Goal: Task Accomplishment & Management: Manage account settings

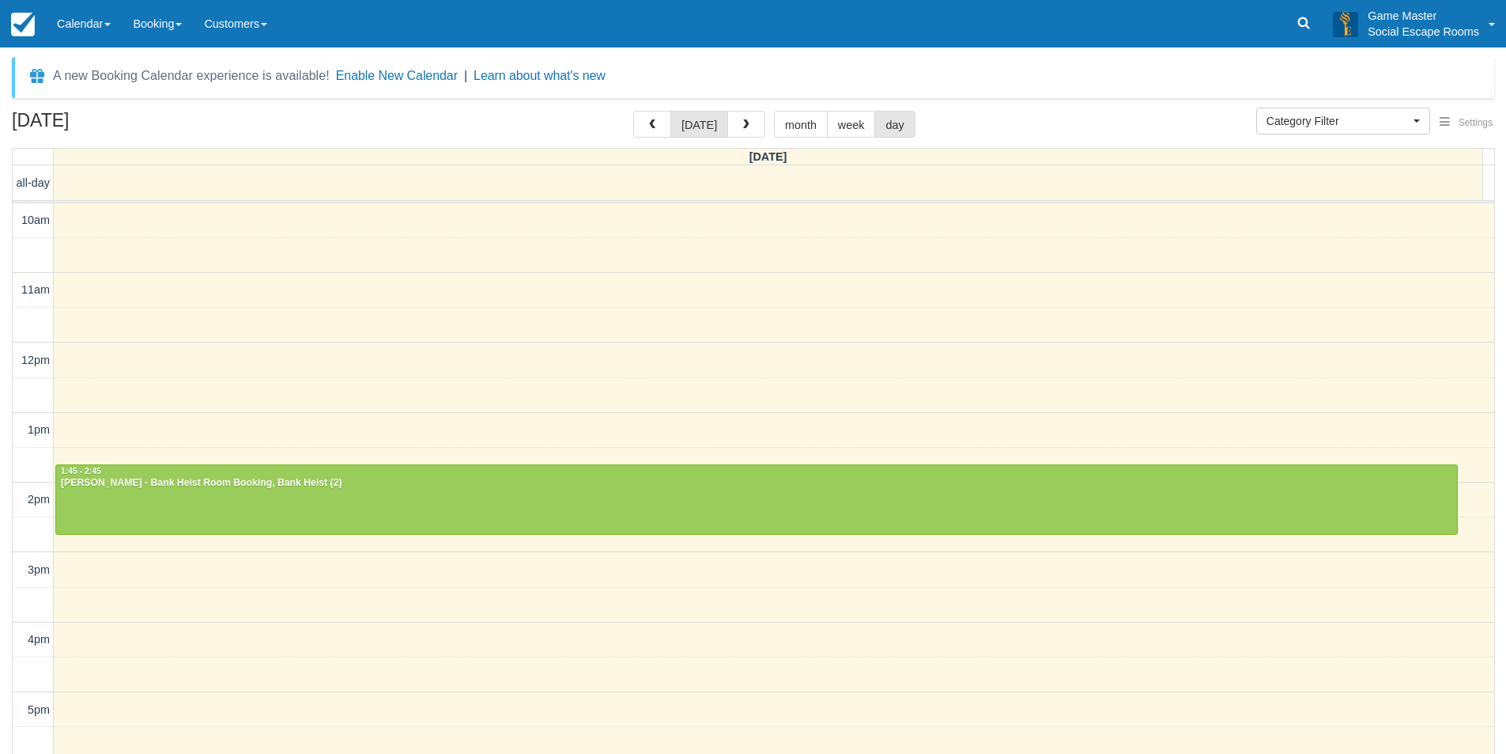
select select
click at [98, 19] on link "Calendar" at bounding box center [84, 23] width 76 height 47
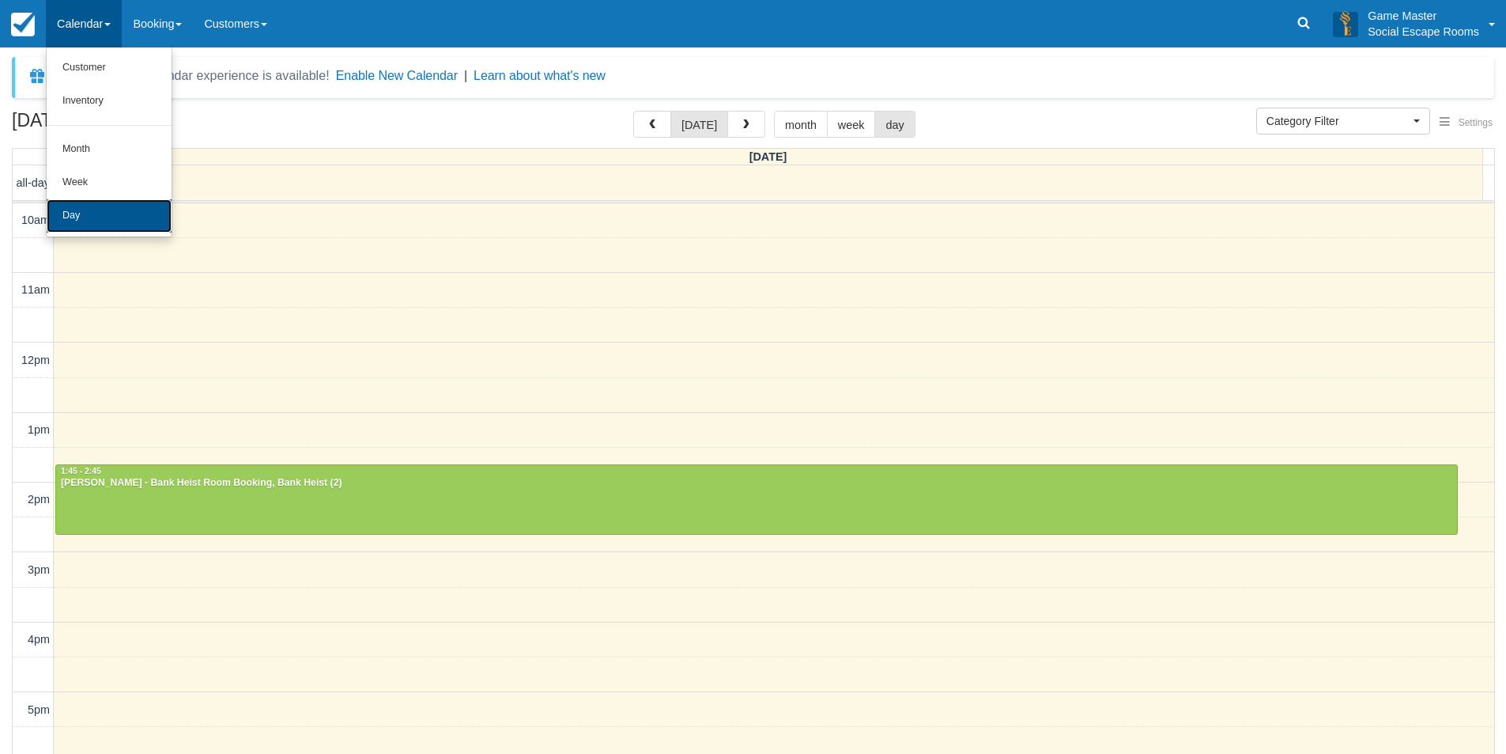
click at [120, 210] on link "Day" at bounding box center [109, 215] width 125 height 33
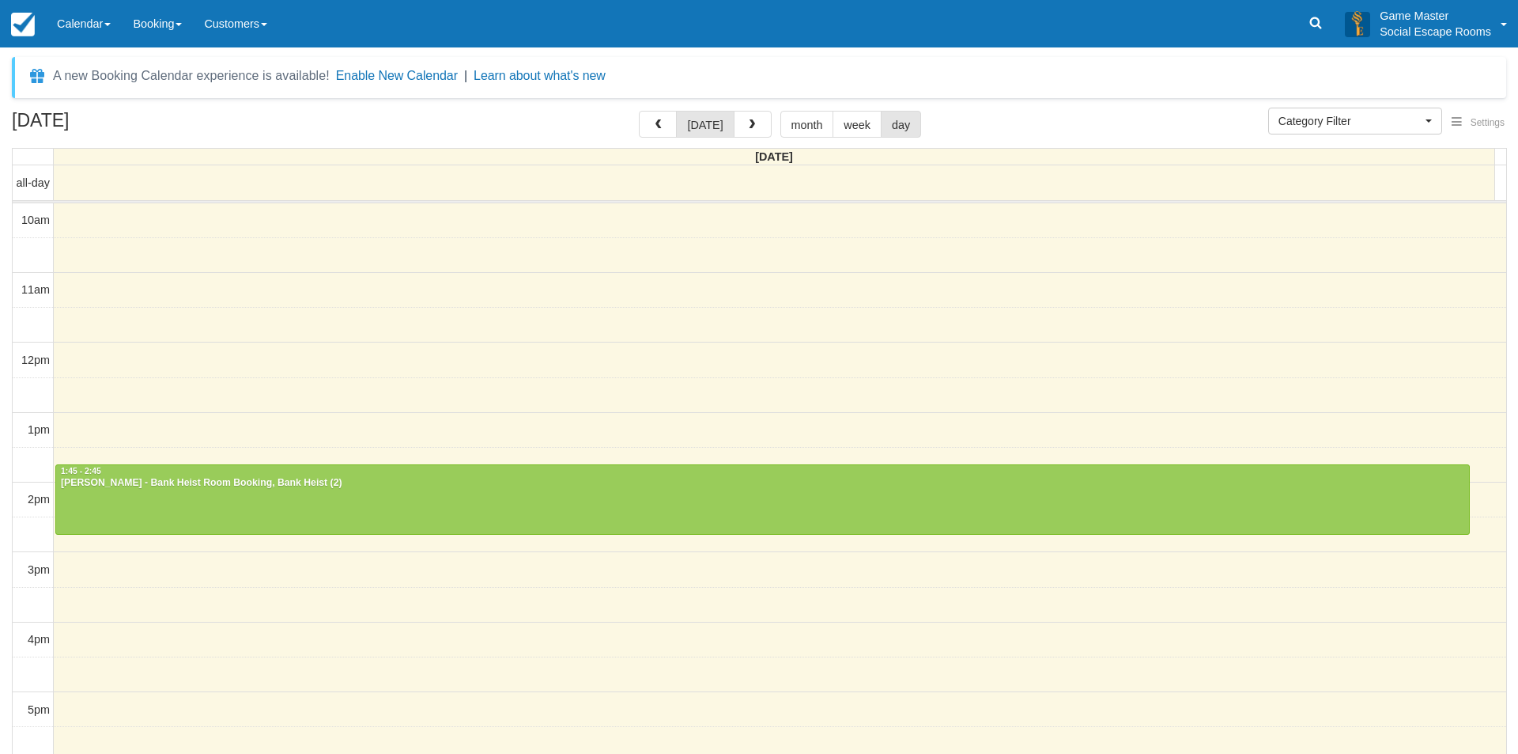
select select
